Goal: Transaction & Acquisition: Subscribe to service/newsletter

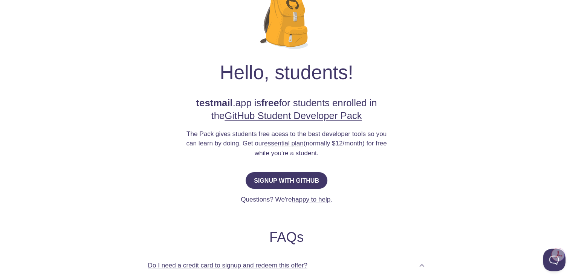
scroll to position [80, 0]
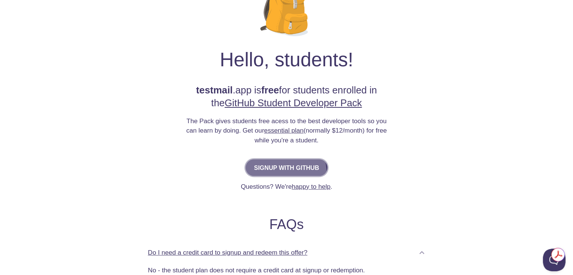
click at [274, 173] on button "Signup with GitHub" at bounding box center [287, 167] width 82 height 17
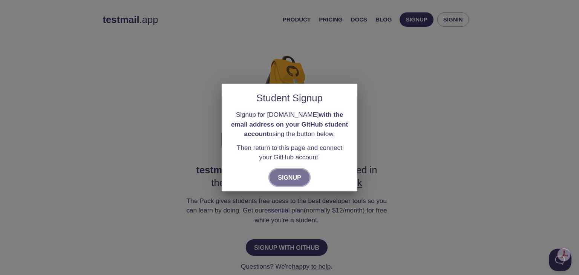
click at [288, 173] on span "Signup" at bounding box center [289, 177] width 23 height 11
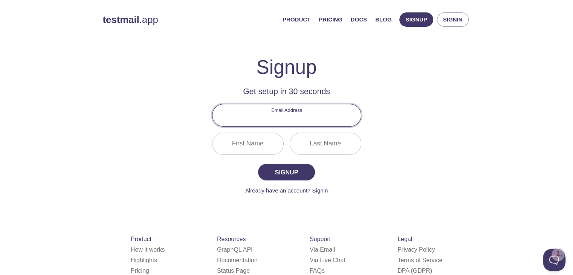
click at [289, 117] on input "Email Address" at bounding box center [287, 114] width 148 height 21
type input "[EMAIL_ADDRESS][DOMAIN_NAME]"
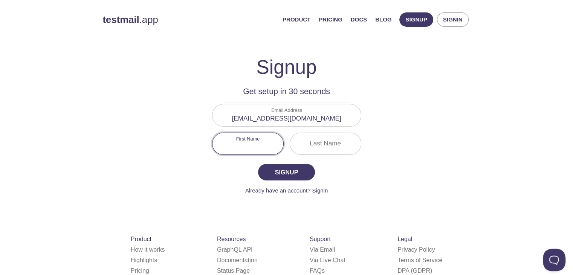
click at [261, 144] on input "First Name" at bounding box center [248, 143] width 71 height 21
type input "Ifeanyichukwu"
click at [315, 148] on input "Last Name" at bounding box center [325, 143] width 71 height 21
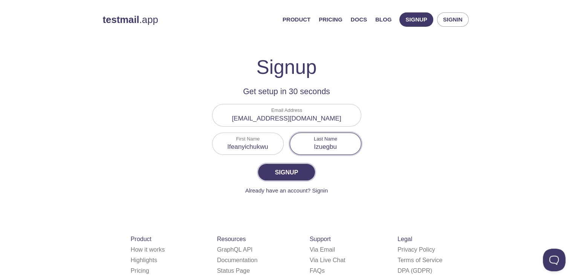
type input "Izuegbu"
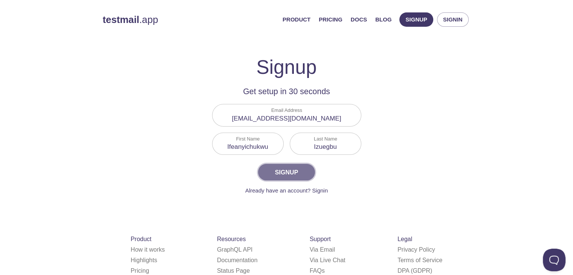
click at [289, 169] on span "Signup" at bounding box center [286, 172] width 40 height 11
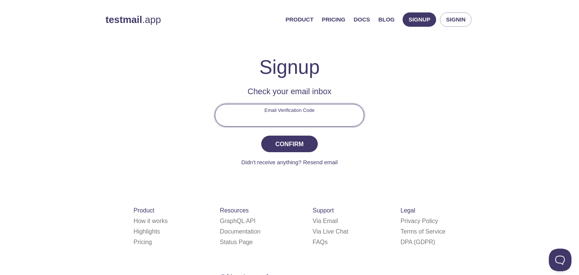
click at [274, 118] on input "Email Verification Code" at bounding box center [289, 114] width 148 height 21
type input "5P2R9N1"
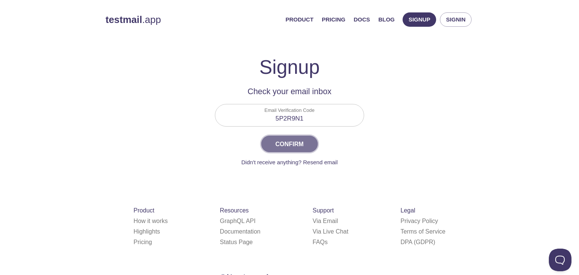
click at [287, 140] on span "Confirm" at bounding box center [289, 144] width 40 height 11
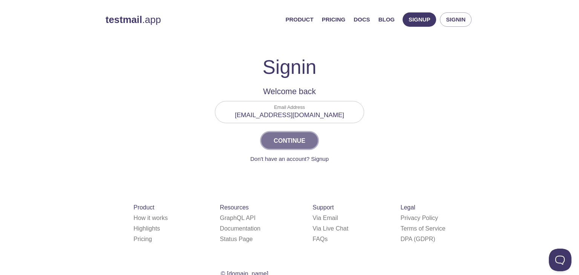
click at [297, 138] on span "Continue" at bounding box center [289, 140] width 40 height 11
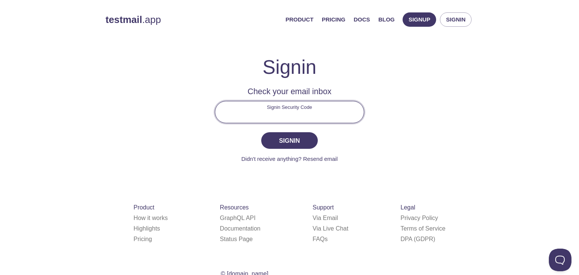
click at [335, 112] on input "Signin Security Code" at bounding box center [289, 111] width 148 height 21
type input "6YGE247"
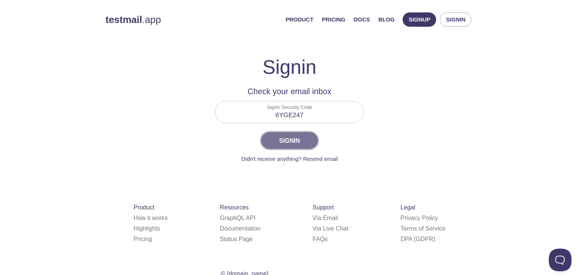
click at [294, 141] on span "Signin" at bounding box center [289, 140] width 40 height 11
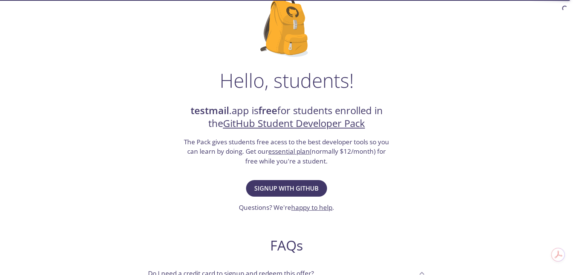
scroll to position [60, 0]
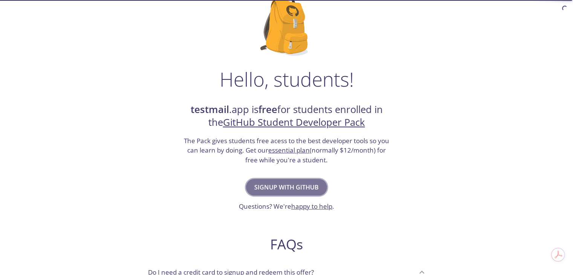
click at [288, 187] on span "Signup with GitHub" at bounding box center [286, 187] width 64 height 11
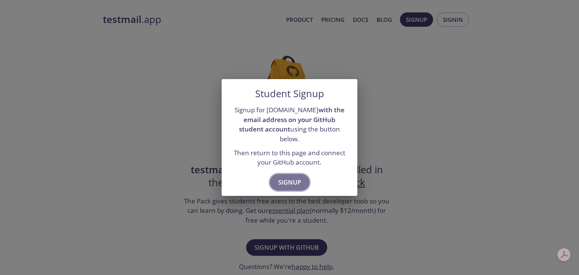
click at [291, 178] on span "Signup" at bounding box center [289, 182] width 23 height 11
click at [377, 135] on div "Student Signup Signup for testmail.app with the email address on your GitHub st…" at bounding box center [289, 137] width 579 height 275
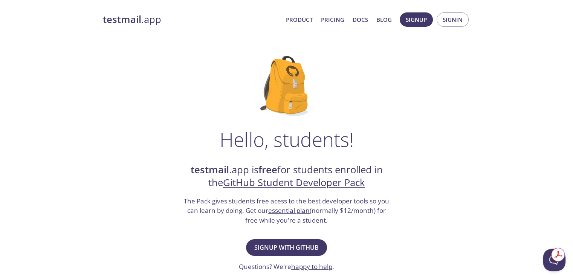
click at [291, 185] on link "GitHub Student Developer Pack" at bounding box center [294, 182] width 142 height 13
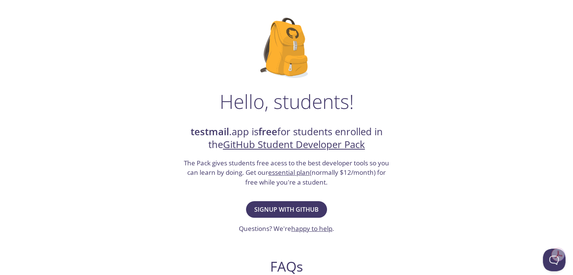
scroll to position [47, 0]
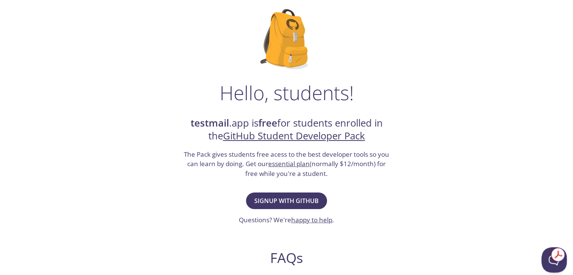
click at [549, 263] on button "Open Beacon popover" at bounding box center [552, 258] width 23 height 23
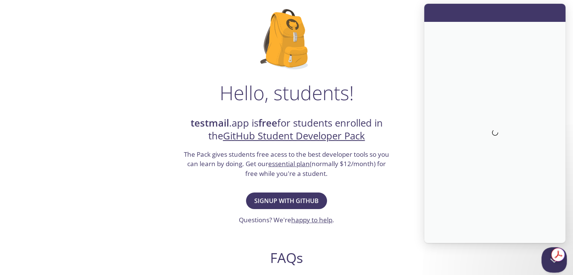
scroll to position [0, 0]
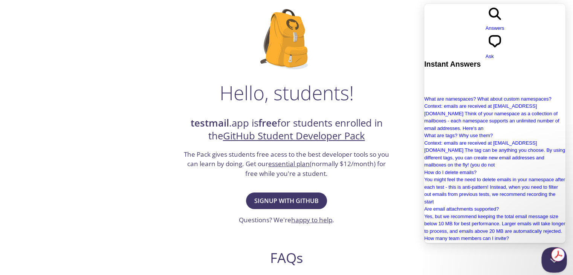
type input "H"
type input "how can I connect my github account after signing up"
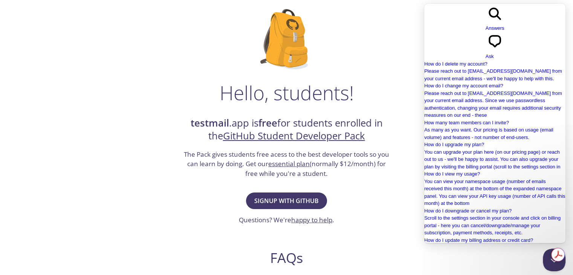
drag, startPoint x: 562, startPoint y: 71, endPoint x: 995, endPoint y: 134, distance: 437.4
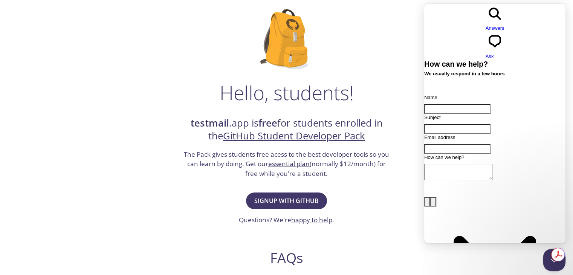
click at [399, 65] on div "Hello, students! testmail .app is free for students enrolled in the GitHub Stud…" at bounding box center [287, 227] width 368 height 460
click at [296, 201] on span "Signup with GitHub" at bounding box center [286, 201] width 64 height 11
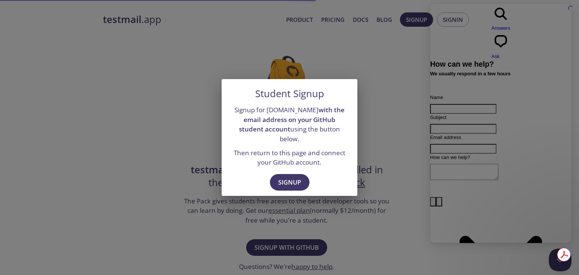
click at [384, 248] on div "Student Signup Signup for testmail.app with the email address on your GitHub st…" at bounding box center [289, 137] width 579 height 275
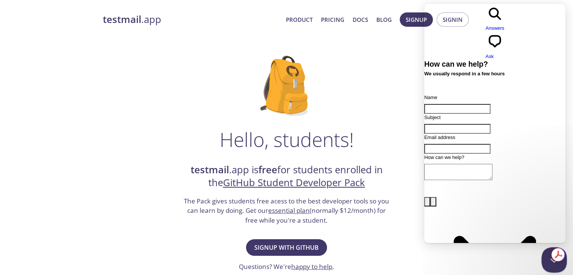
click at [549, 259] on button "Close Beacon popover" at bounding box center [552, 258] width 23 height 23
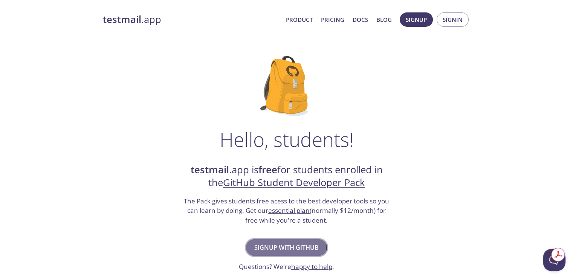
click at [282, 246] on span "Signup with GitHub" at bounding box center [286, 247] width 64 height 11
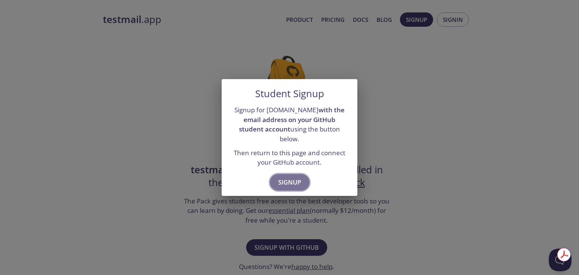
click at [298, 177] on span "Signup" at bounding box center [289, 182] width 23 height 11
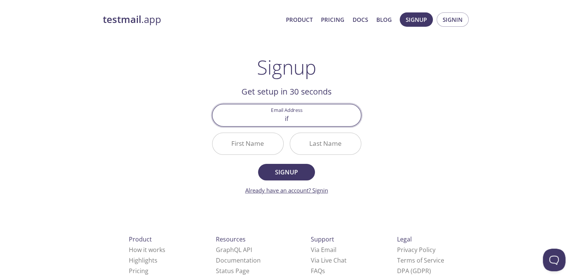
type input "if"
click at [315, 189] on link "Already have an account? Signin" at bounding box center [286, 191] width 83 height 8
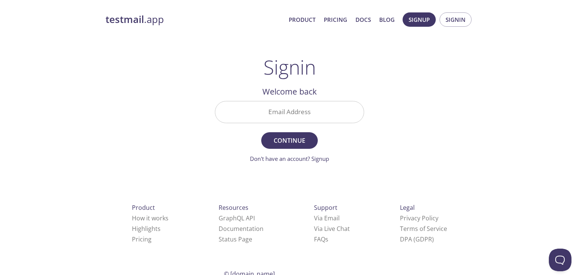
click at [289, 107] on input "Email Address" at bounding box center [289, 111] width 148 height 21
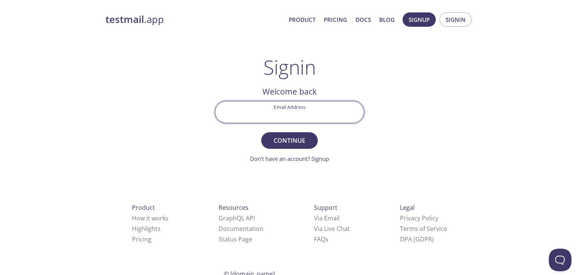
type input "[EMAIL_ADDRESS][DOMAIN_NAME]"
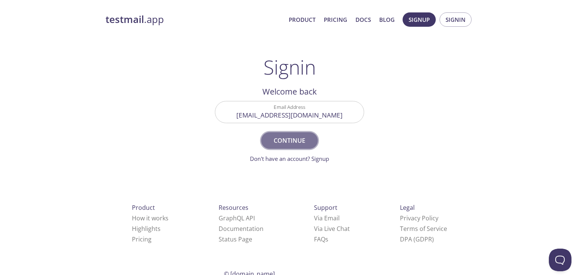
click at [292, 141] on span "Continue" at bounding box center [289, 140] width 40 height 11
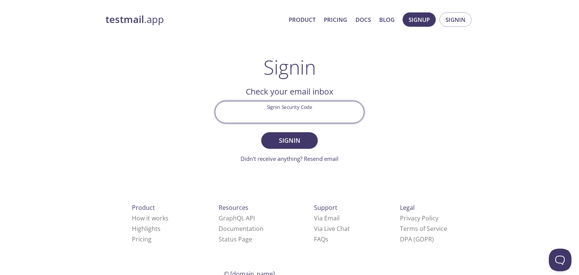
click at [282, 111] on input "Signin Security Code" at bounding box center [289, 111] width 148 height 21
type input "s"
type input "SXJ3GBF"
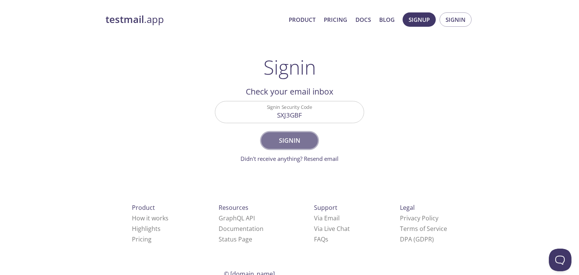
click at [300, 137] on span "Signin" at bounding box center [289, 140] width 40 height 11
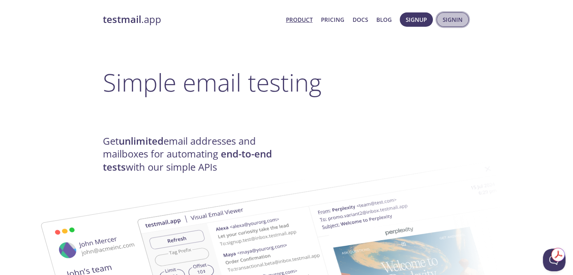
click at [451, 20] on span "Signin" at bounding box center [453, 20] width 20 height 10
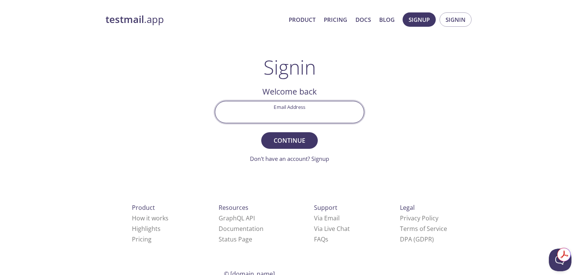
click at [281, 116] on input "Email Address" at bounding box center [289, 111] width 148 height 21
type input "[EMAIL_ADDRESS][DOMAIN_NAME]"
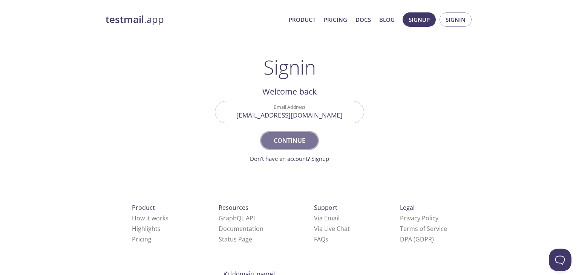
click at [282, 135] on button "Continue" at bounding box center [289, 140] width 57 height 17
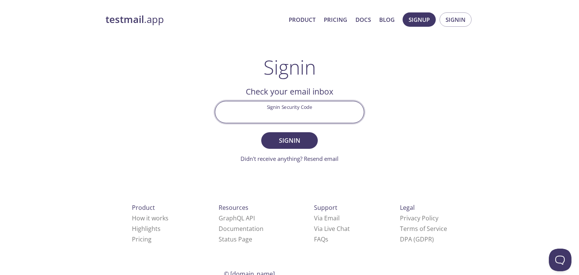
click at [266, 121] on input "Signin Security Code" at bounding box center [289, 111] width 148 height 21
type input "QQM68UF"
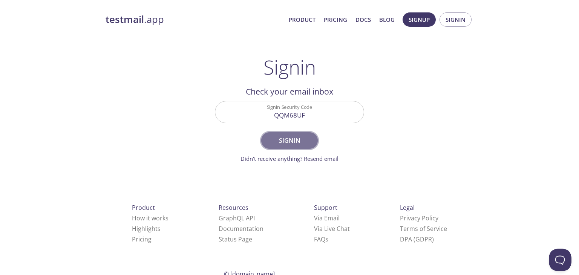
click at [294, 145] on span "Signin" at bounding box center [289, 140] width 40 height 11
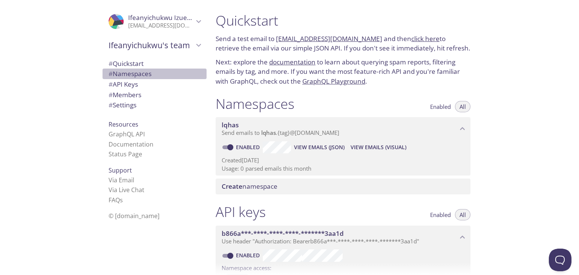
click at [133, 75] on span "# Namespaces" at bounding box center [130, 73] width 43 height 9
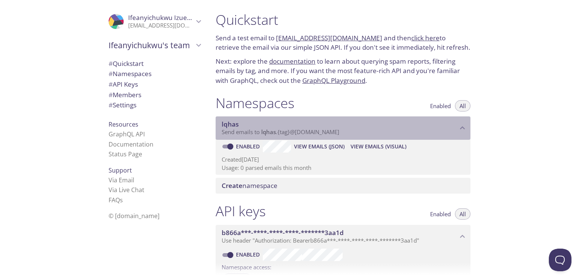
click at [275, 132] on span "Send emails to lqhas . {tag} @inbox.testmail.app" at bounding box center [281, 132] width 118 height 8
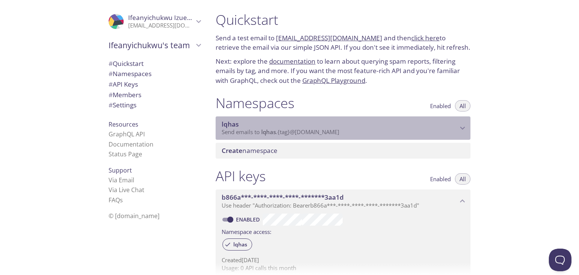
click at [275, 132] on span "Send emails to lqhas . {tag} @inbox.testmail.app" at bounding box center [281, 132] width 118 height 8
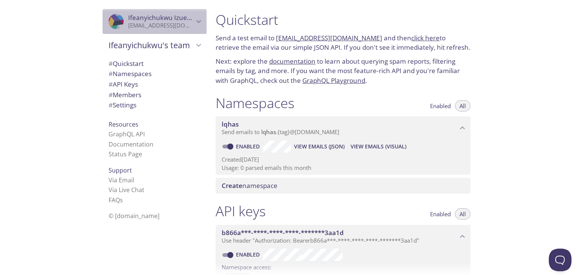
click at [194, 20] on icon "Ifeanyichukwu Izuegbu" at bounding box center [199, 22] width 10 height 10
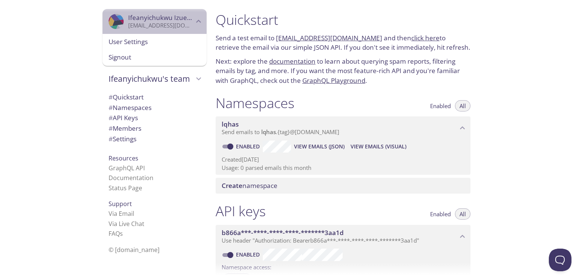
click at [194, 20] on icon "Ifeanyichukwu Izuegbu" at bounding box center [199, 22] width 10 height 10
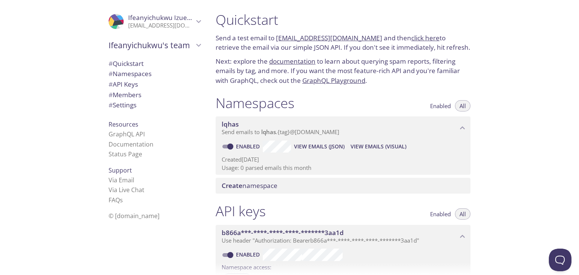
scroll to position [0, 0]
click at [541, 52] on div "Quickstart Send a test email to lqhas.test@inbox.testmail.app and then click he…" at bounding box center [394, 137] width 369 height 275
drag, startPoint x: 526, startPoint y: 0, endPoint x: 554, endPoint y: 43, distance: 50.8
click at [554, 43] on div "Quickstart Send a test email to lqhas.test@inbox.testmail.app and then click he…" at bounding box center [394, 137] width 369 height 275
drag, startPoint x: 273, startPoint y: 40, endPoint x: 359, endPoint y: 37, distance: 86.0
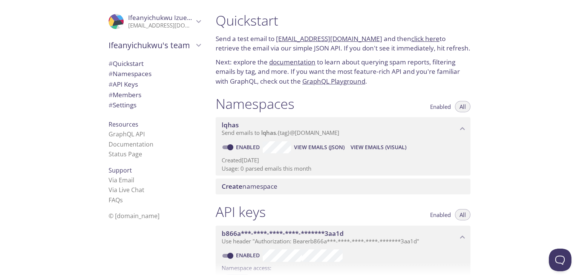
click at [359, 37] on p "Send a test email to lqhas.test@inbox.testmail.app and then click here to retri…" at bounding box center [343, 43] width 255 height 19
copy link "lqhas.test@inbox.testmail.app"
click at [390, 92] on div "Namespaces Enabled All lqhas Send emails to lqhas . {tag} @inbox.testmail.app E…" at bounding box center [343, 145] width 267 height 109
click at [390, 149] on span "View Emails (Visual)" at bounding box center [378, 147] width 56 height 9
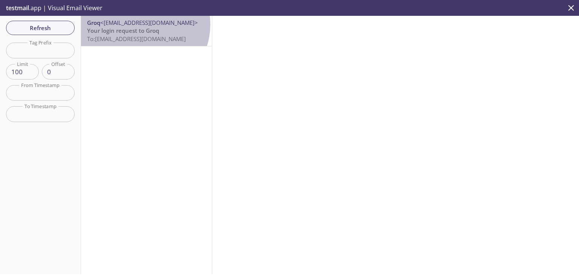
click at [142, 24] on span "<noreply@groq.com>" at bounding box center [149, 23] width 98 height 8
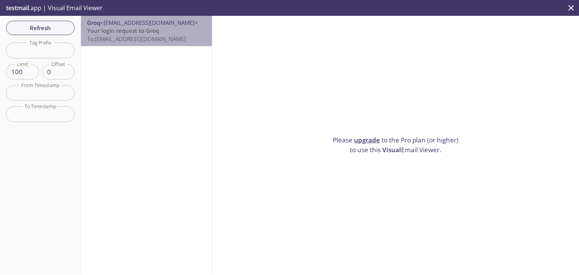
click at [152, 32] on span "Your login request to Groq" at bounding box center [123, 31] width 72 height 8
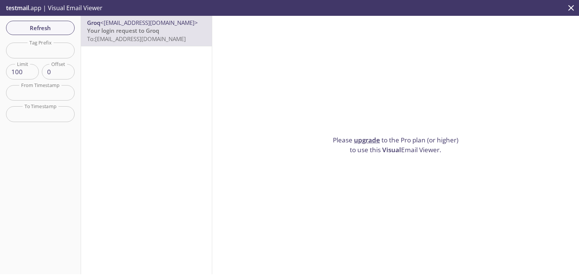
click at [263, 128] on div "Please upgrade to the Pro plan (or higher) to use this Visual Email Viewer." at bounding box center [395, 145] width 367 height 258
click at [138, 97] on div "Groq <[EMAIL_ADDRESS][DOMAIN_NAME]> Your login request to Groq To: [EMAIL_ADDRE…" at bounding box center [146, 145] width 131 height 258
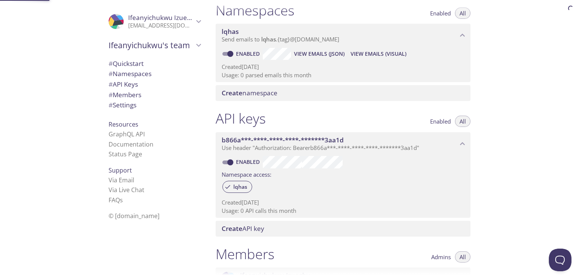
scroll to position [95, 0]
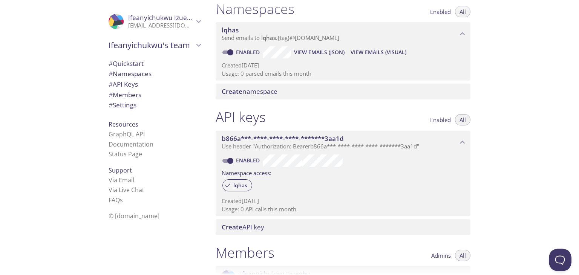
click at [320, 55] on span "View Emails (JSON)" at bounding box center [319, 52] width 50 height 9
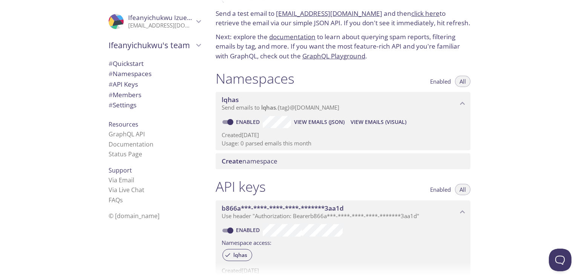
scroll to position [0, 0]
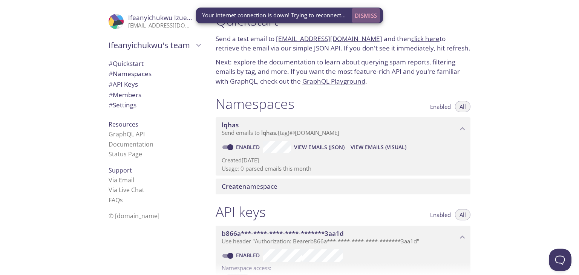
click at [365, 13] on span "Dismiss" at bounding box center [366, 16] width 22 height 10
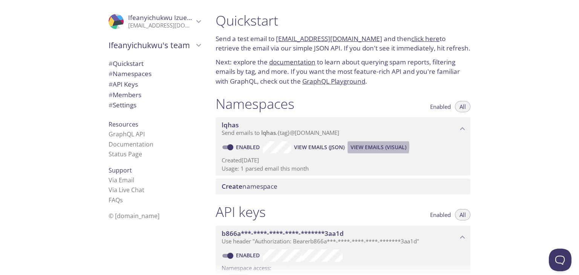
click at [375, 147] on span "View Emails (Visual)" at bounding box center [378, 147] width 56 height 9
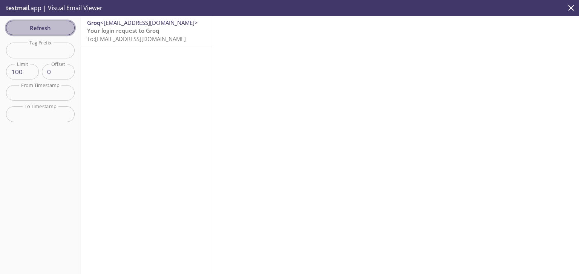
click at [57, 32] on span "Refresh" at bounding box center [40, 28] width 57 height 10
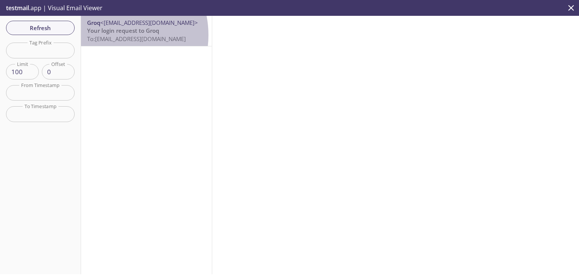
click at [110, 35] on span "To: [EMAIL_ADDRESS][DOMAIN_NAME]" at bounding box center [136, 39] width 99 height 8
